Goal: Task Accomplishment & Management: Manage account settings

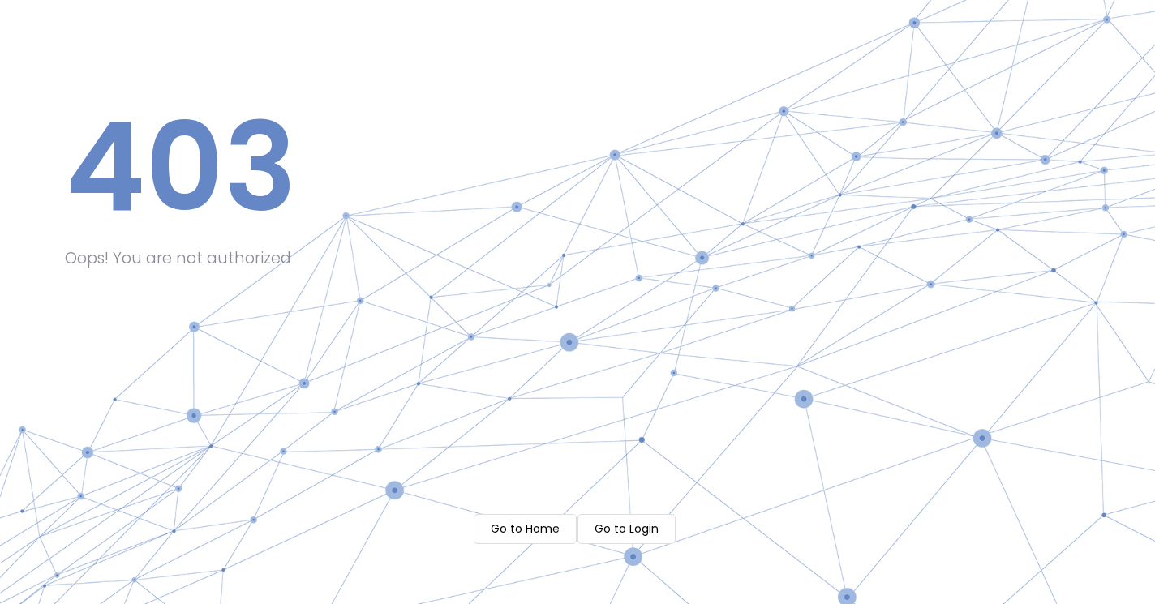
click at [513, 531] on m-button "Go to Home" at bounding box center [525, 529] width 103 height 30
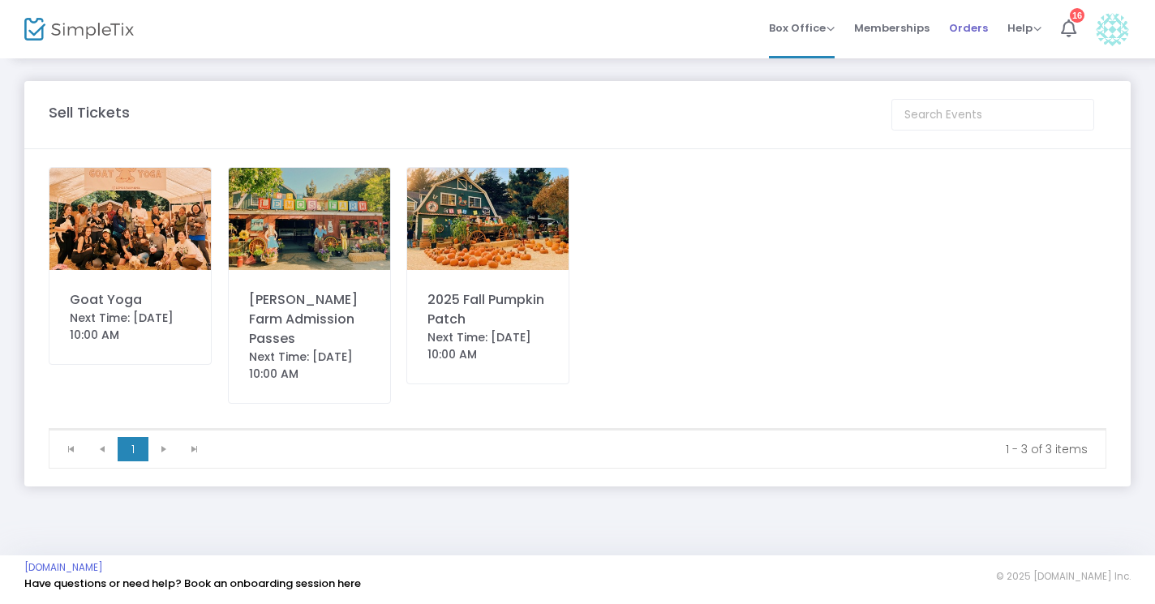
click at [962, 22] on span "Orders" at bounding box center [968, 27] width 39 height 41
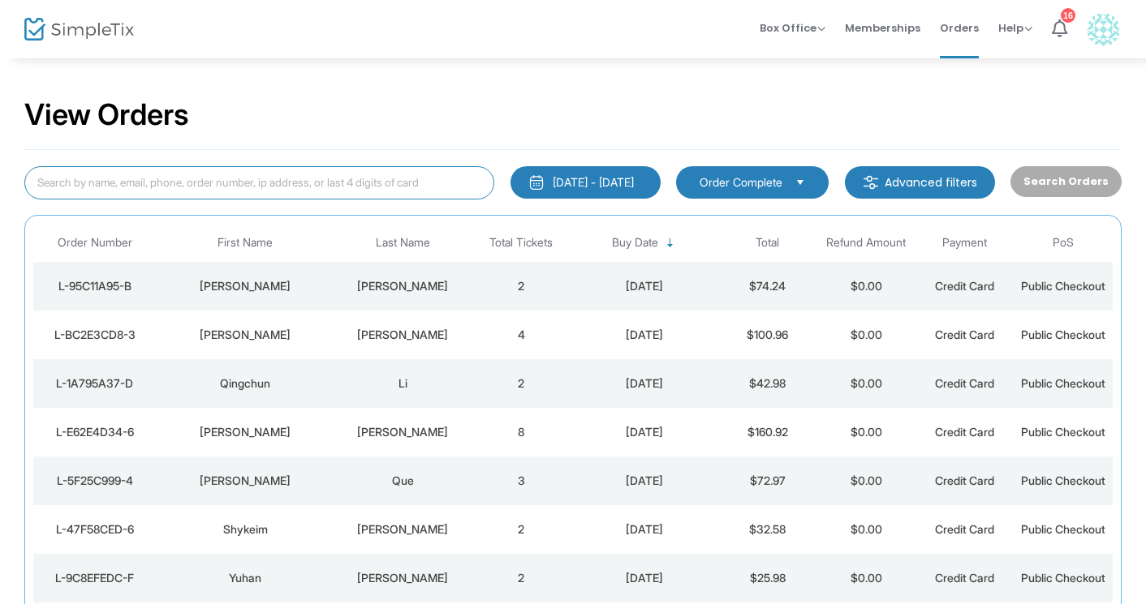
click at [192, 185] on input at bounding box center [259, 182] width 470 height 33
paste input "L-BEA50E14-E"
type input "L-BEA50E14-E"
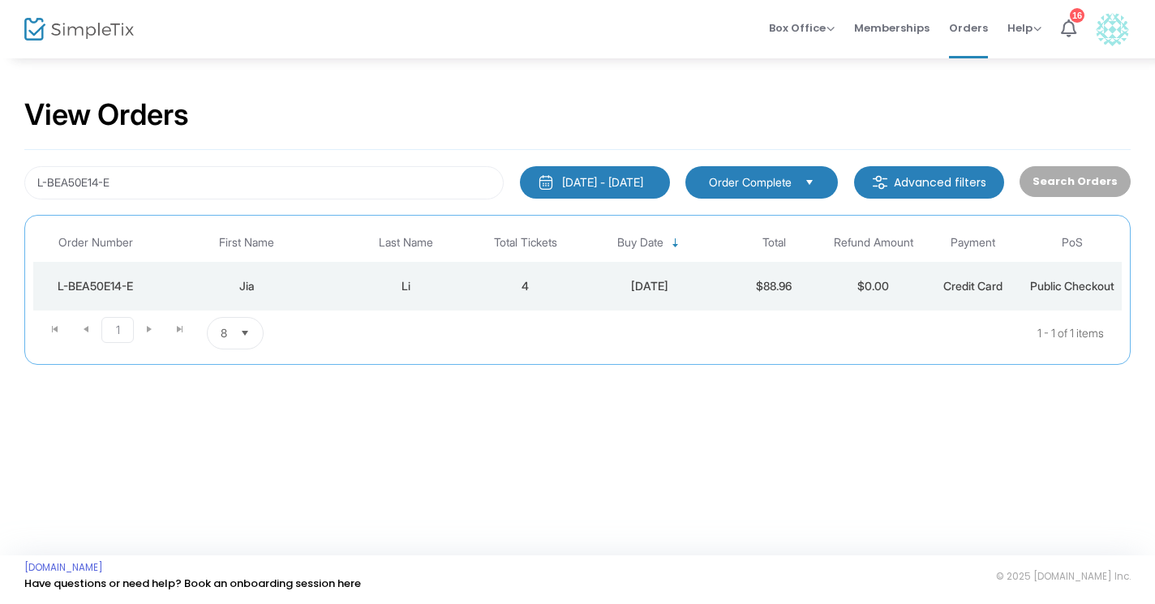
click at [407, 283] on div "Li" at bounding box center [406, 286] width 131 height 16
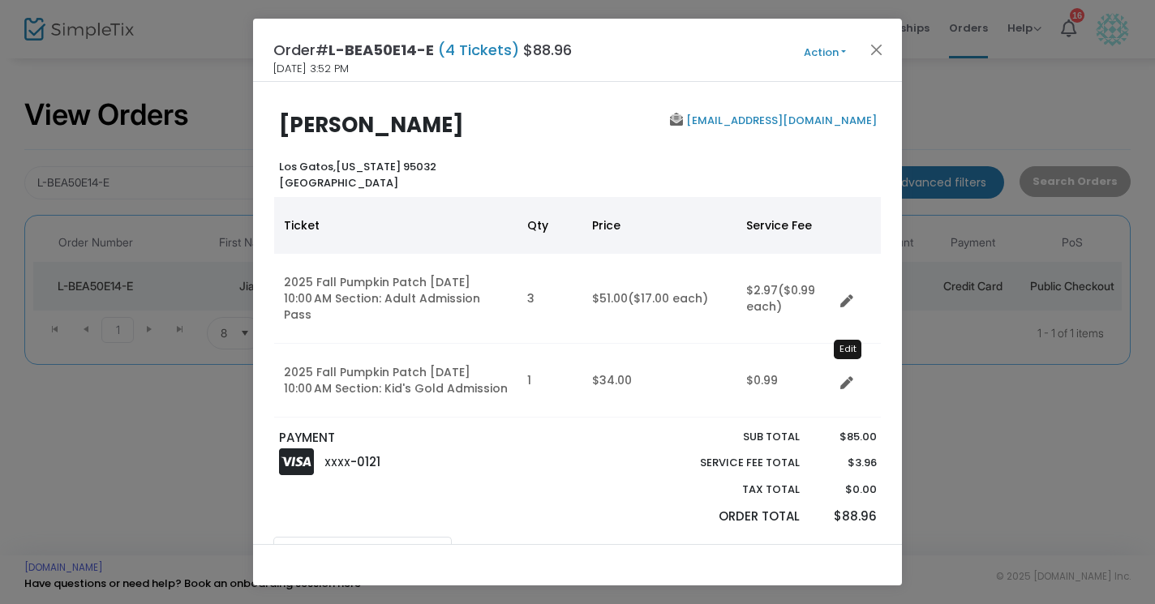
click at [849, 377] on icon "Data table" at bounding box center [847, 383] width 13 height 13
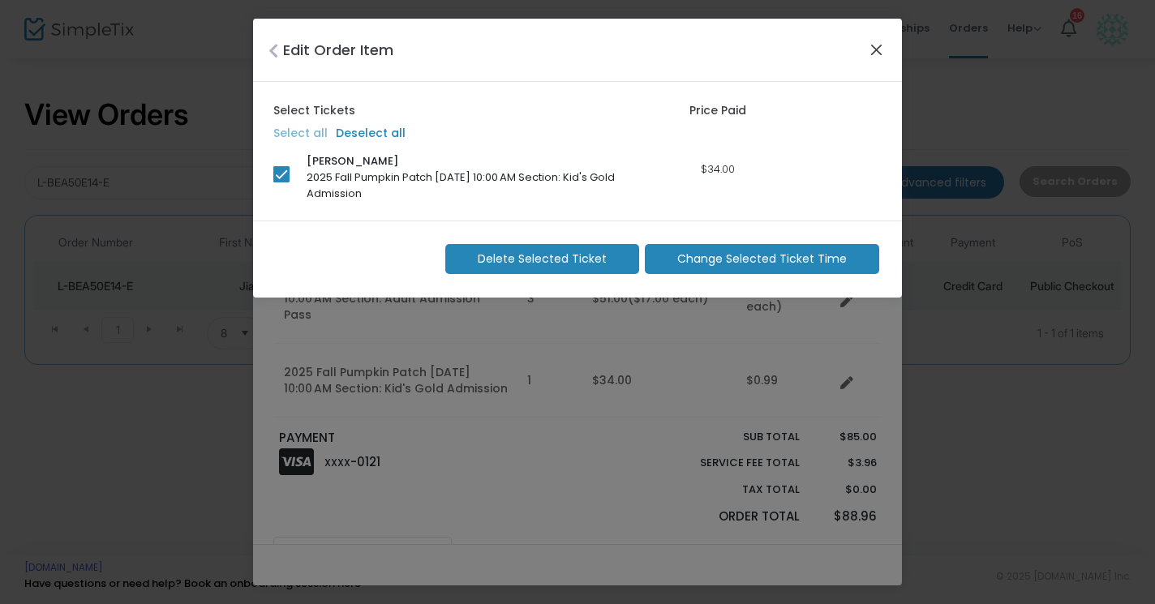
click at [883, 52] on button "Close" at bounding box center [877, 49] width 21 height 21
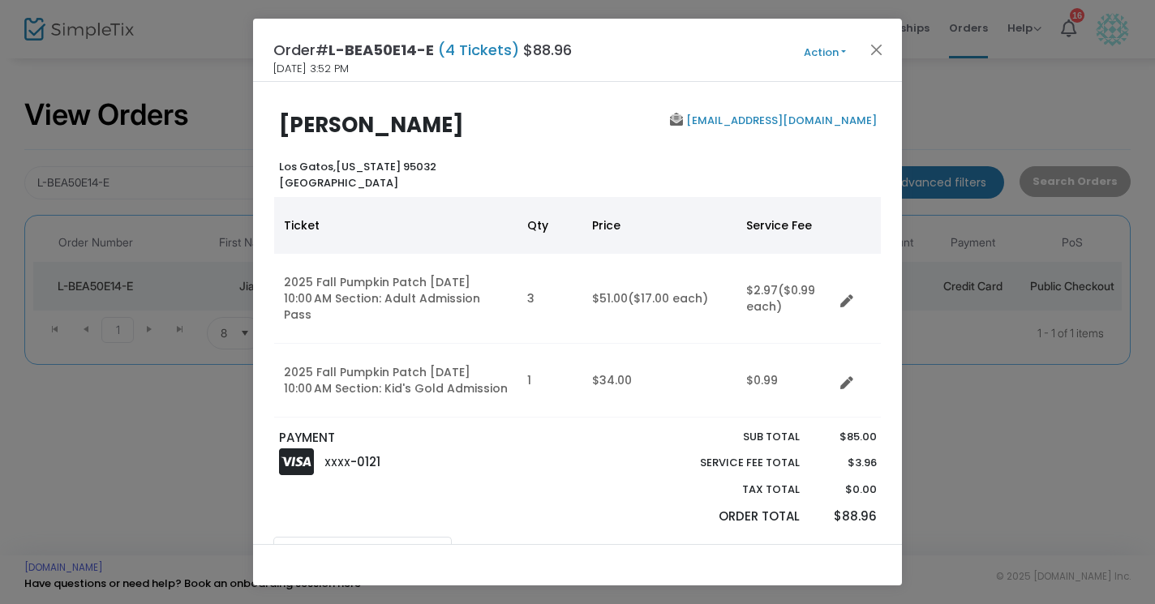
click at [845, 54] on button "Action" at bounding box center [825, 53] width 97 height 18
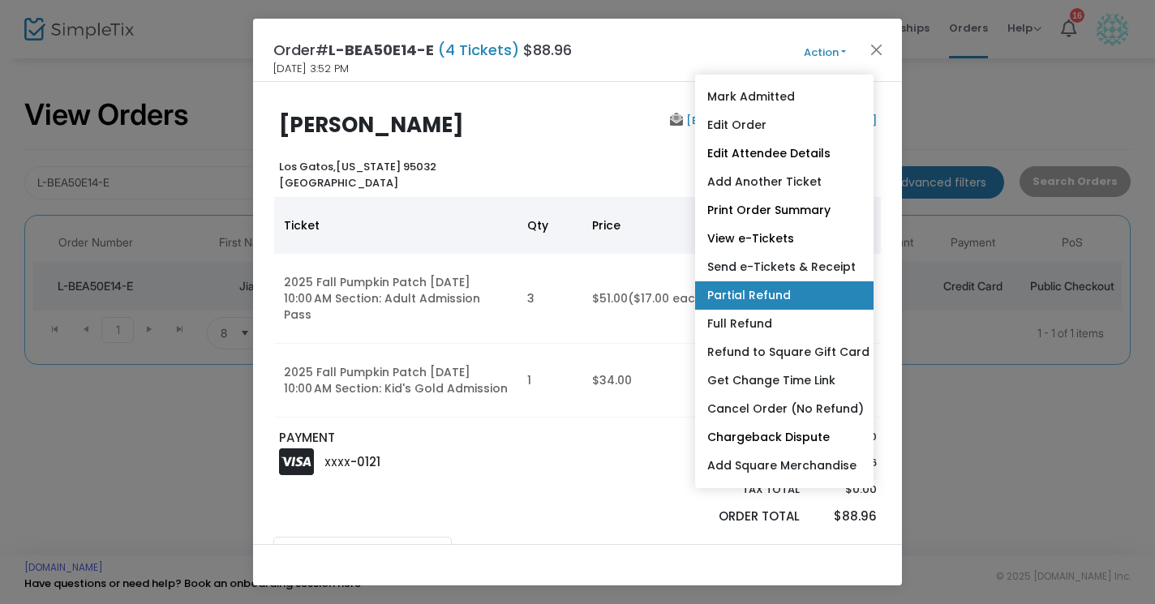
click at [759, 290] on link "Partial Refund" at bounding box center [784, 296] width 179 height 28
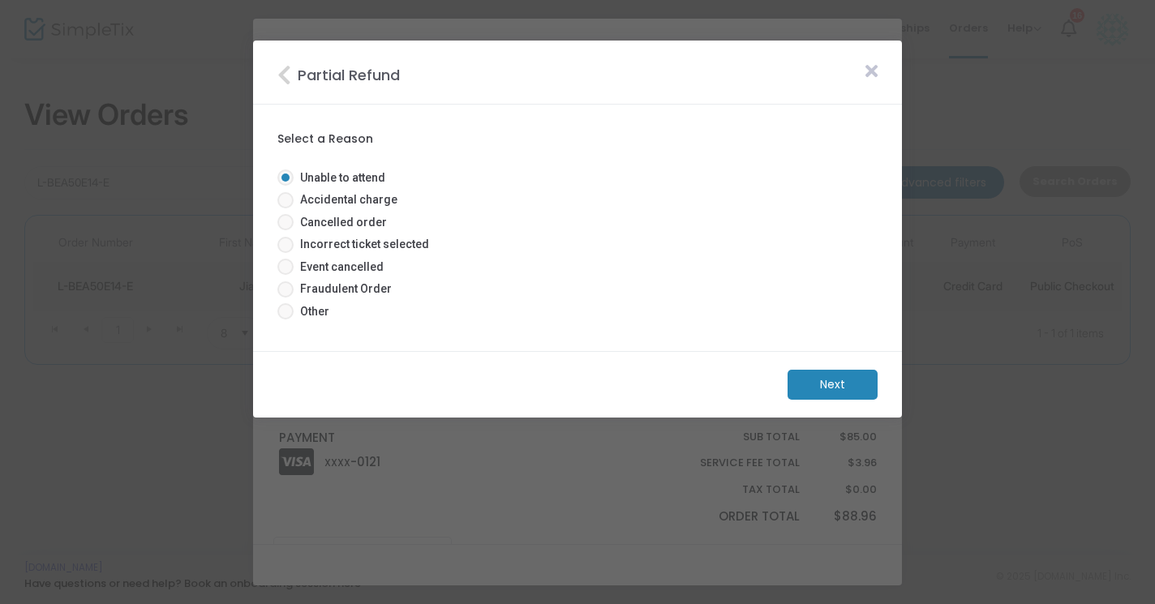
radio input "true"
click at [287, 312] on span at bounding box center [285, 311] width 16 height 16
click at [286, 320] on input "Other" at bounding box center [285, 320] width 1 height 1
radio input "true"
click at [820, 387] on m-button "Next" at bounding box center [833, 385] width 90 height 30
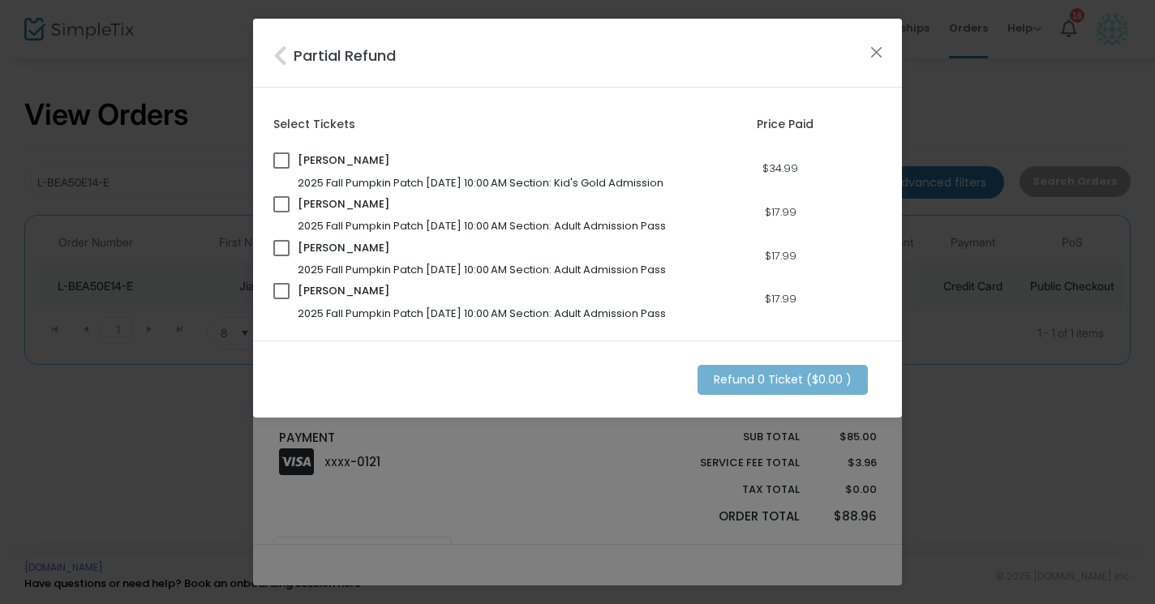
click at [277, 162] on span at bounding box center [281, 161] width 16 height 16
click at [281, 169] on input "checkbox" at bounding box center [281, 169] width 1 height 1
checkbox input "true"
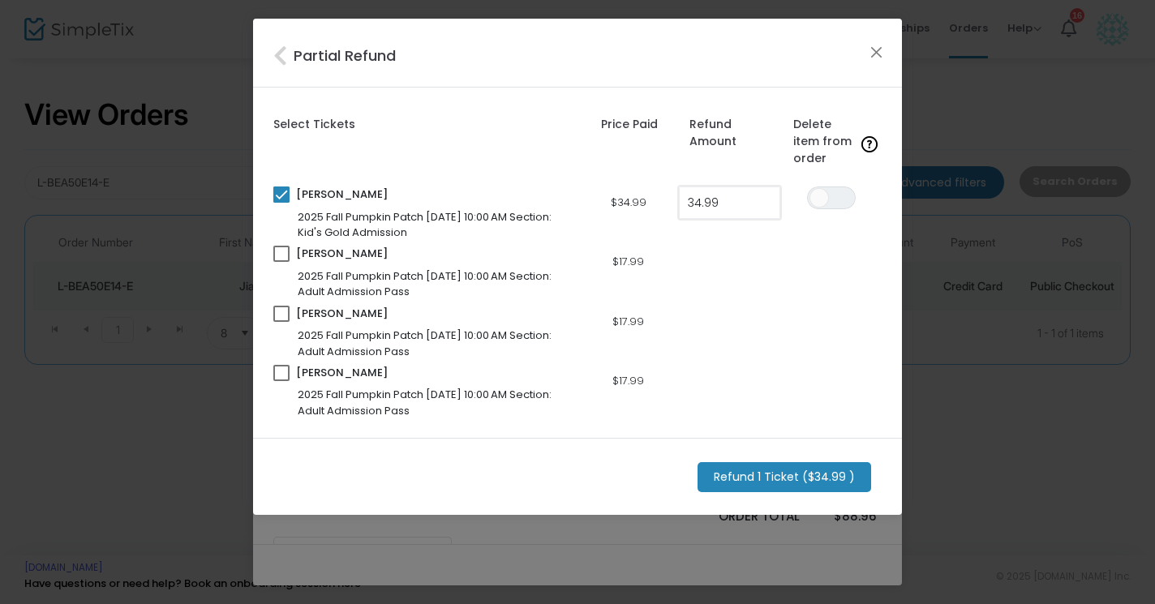
click at [758, 200] on input "34.99" at bounding box center [730, 202] width 100 height 31
type input "$22.50"
click at [764, 257] on div "[PERSON_NAME] 2025 Fall Pumpkin Patch [DATE] 10:00 AM Section: Adult Admission …" at bounding box center [577, 258] width 609 height 24
click at [754, 479] on m-button "Refund 1 Ticket ($22.50 )" at bounding box center [783, 477] width 171 height 30
